Goal: Task Accomplishment & Management: Use online tool/utility

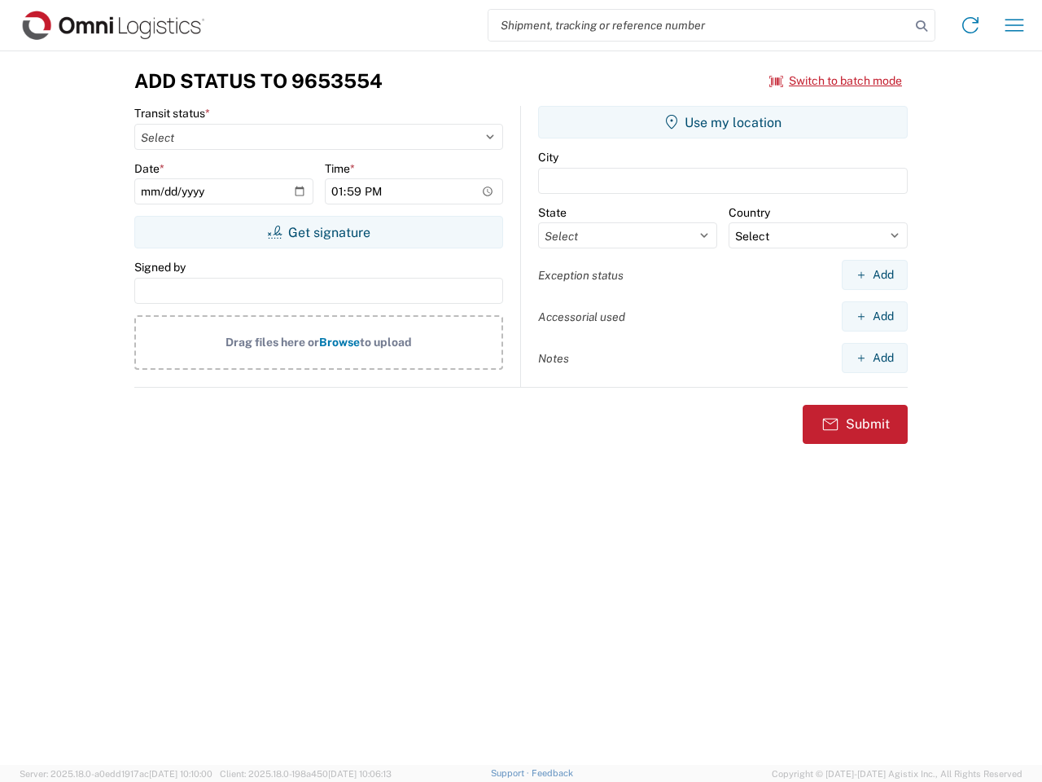
click at [699, 25] on input "search" at bounding box center [700, 25] width 422 height 31
click at [922, 26] on icon at bounding box center [921, 26] width 23 height 23
click at [971, 25] on icon at bounding box center [971, 25] width 26 height 26
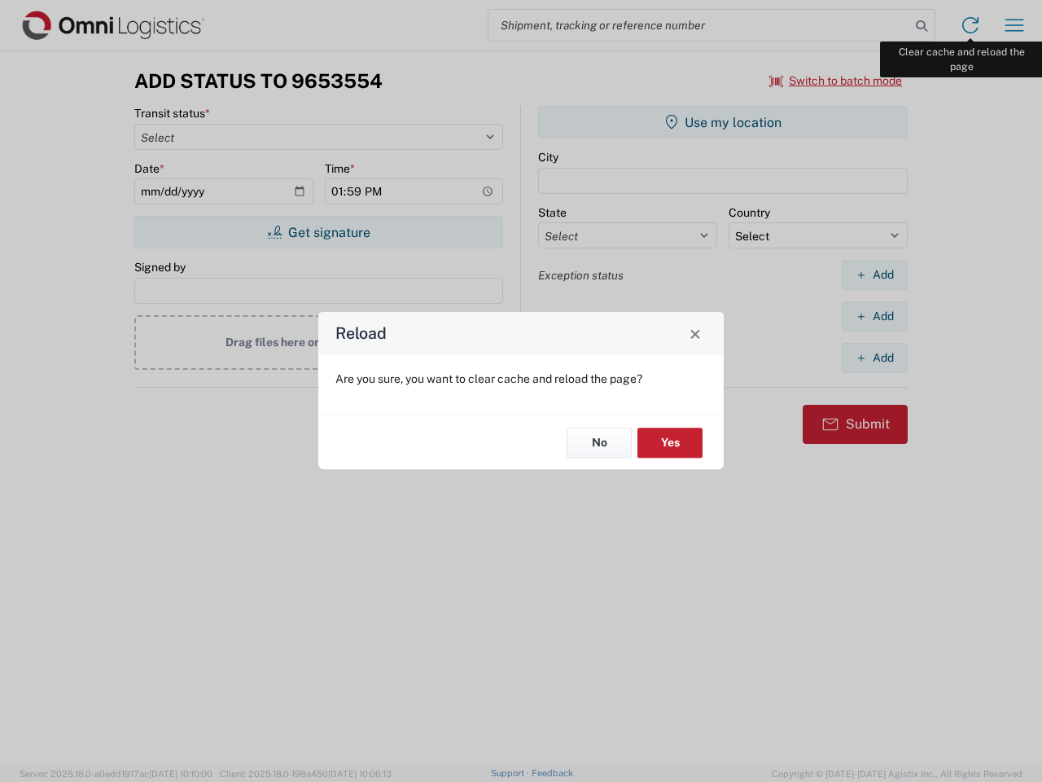
click at [1015, 25] on div "Reload Are you sure, you want to clear cache and reload the page? No Yes" at bounding box center [521, 391] width 1042 height 782
click at [836, 81] on div "Reload Are you sure, you want to clear cache and reload the page? No Yes" at bounding box center [521, 391] width 1042 height 782
click at [318, 232] on div "Reload Are you sure, you want to clear cache and reload the page? No Yes" at bounding box center [521, 391] width 1042 height 782
click at [723, 122] on div "Reload Are you sure, you want to clear cache and reload the page? No Yes" at bounding box center [521, 391] width 1042 height 782
click at [874, 274] on div "Reload Are you sure, you want to clear cache and reload the page? No Yes" at bounding box center [521, 391] width 1042 height 782
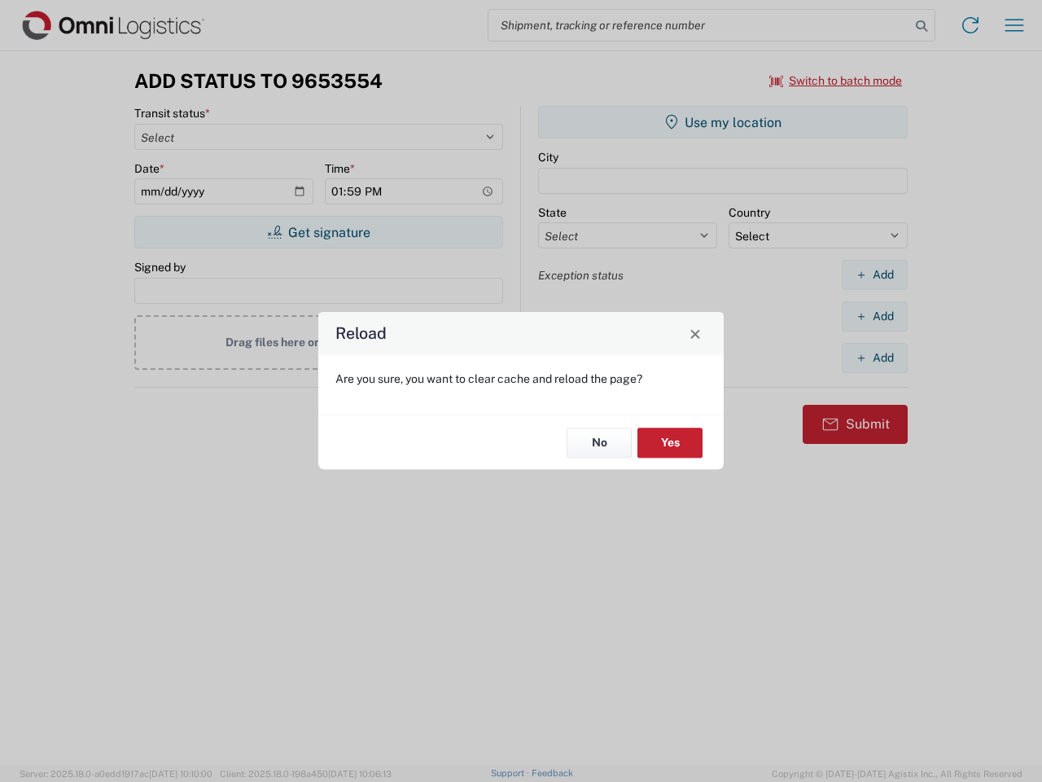
click at [874, 316] on div "Reload Are you sure, you want to clear cache and reload the page? No Yes" at bounding box center [521, 391] width 1042 height 782
click at [874, 357] on div "Reload Are you sure, you want to clear cache and reload the page? No Yes" at bounding box center [521, 391] width 1042 height 782
